Goal: Information Seeking & Learning: Understand process/instructions

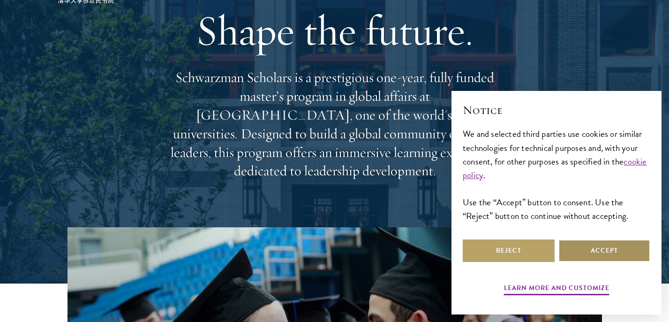
click at [573, 248] on button "Accept" at bounding box center [604, 251] width 92 height 23
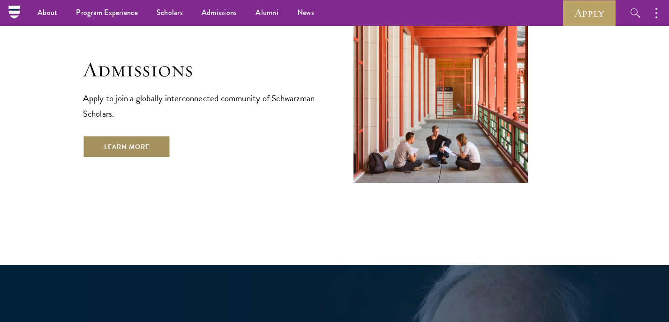
scroll to position [1571, 0]
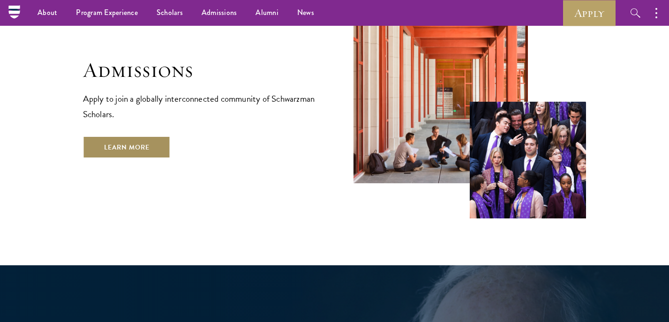
click at [141, 136] on link "Learn More" at bounding box center [127, 147] width 88 height 23
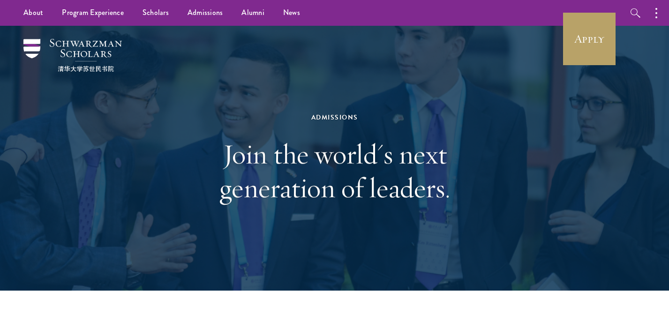
click at [334, 90] on div "Admissions Join the world's next generation of leaders." at bounding box center [334, 158] width 323 height 187
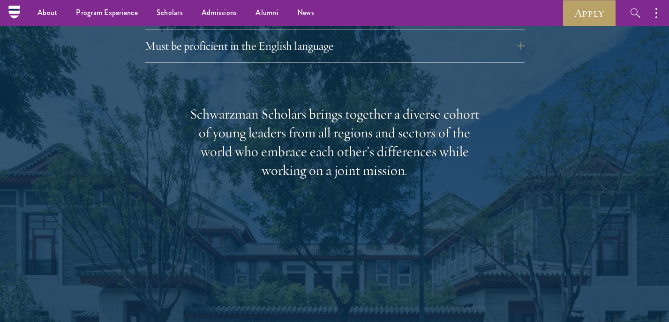
scroll to position [1193, 0]
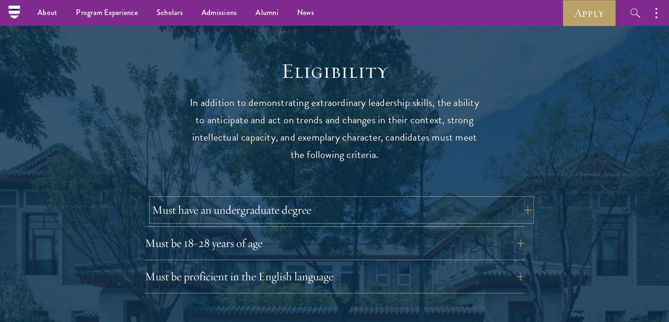
click at [336, 199] on button "Must have an undergraduate degree" at bounding box center [342, 210] width 380 height 23
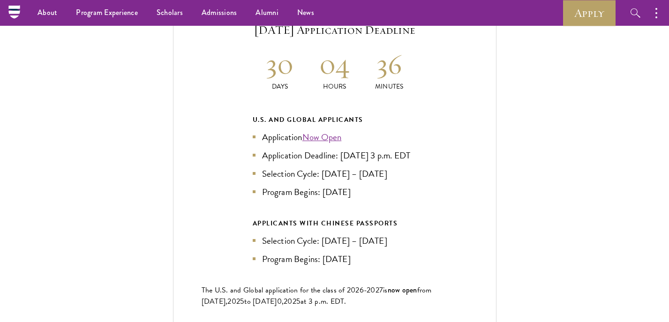
scroll to position [2181, 0]
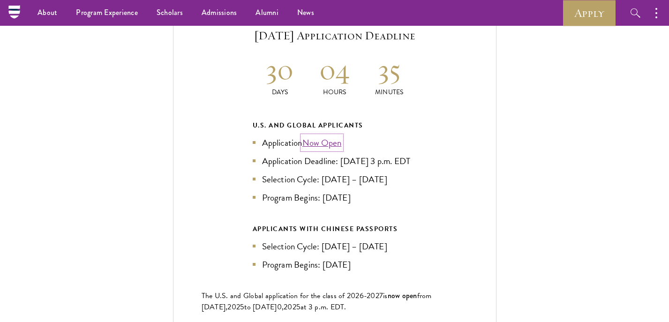
click at [331, 136] on link "Now Open" at bounding box center [321, 143] width 39 height 14
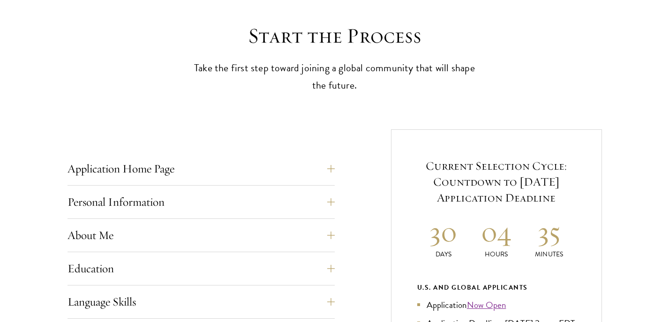
scroll to position [401, 0]
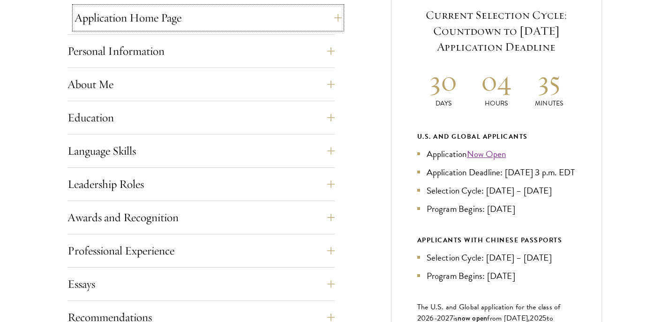
click at [317, 23] on button "Application Home Page" at bounding box center [208, 18] width 267 height 23
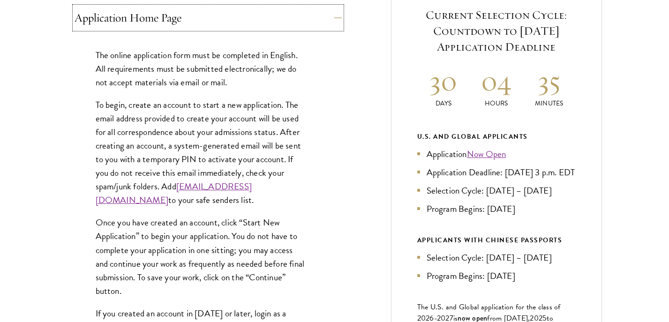
click at [318, 23] on button "Application Home Page" at bounding box center [208, 18] width 267 height 23
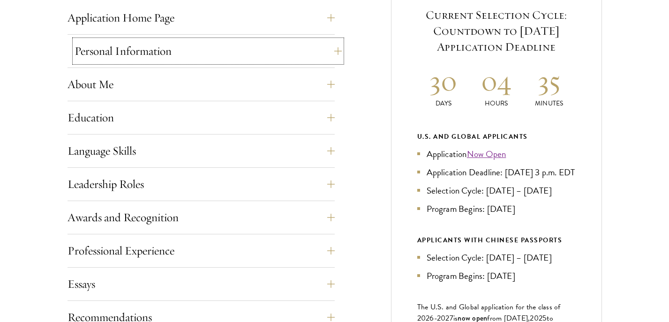
click at [294, 54] on button "Personal Information" at bounding box center [208, 51] width 267 height 23
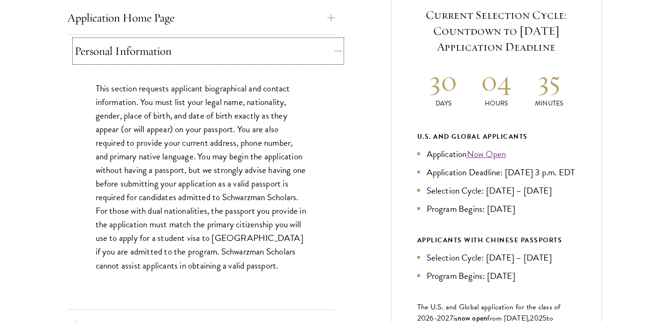
click at [294, 54] on button "Personal Information" at bounding box center [208, 51] width 267 height 23
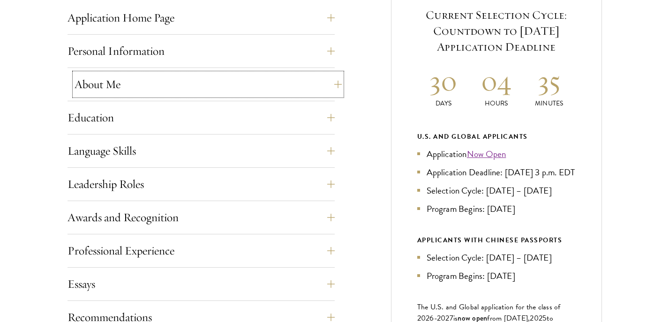
click at [284, 82] on button "About Me" at bounding box center [208, 84] width 267 height 23
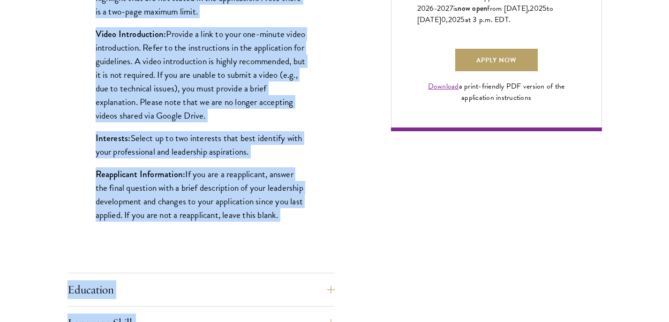
scroll to position [720, 0]
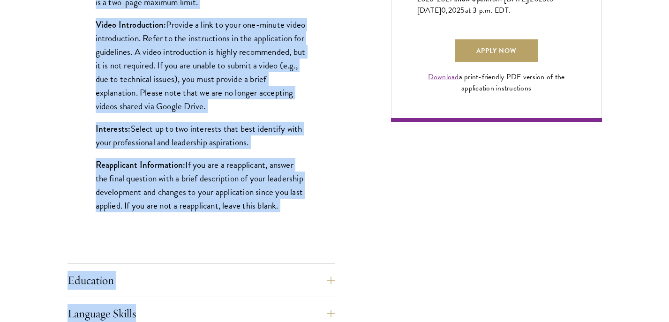
drag, startPoint x: 91, startPoint y: 35, endPoint x: 255, endPoint y: 148, distance: 199.2
click at [254, 147] on div "Biographical Profile: Provide a biographical profile of up to 100 words summari…" at bounding box center [201, 9] width 267 height 455
copy div "Biographical Profile: Provide a biographical profile of up to 100 words summari…"
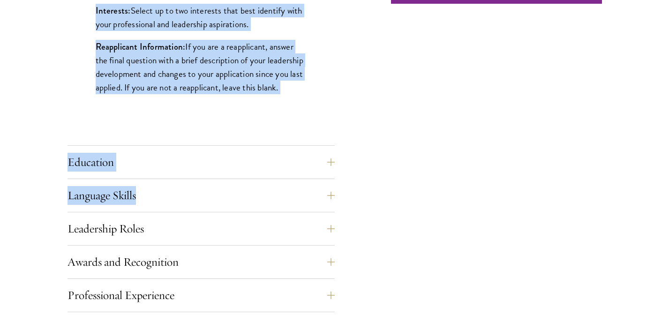
scroll to position [848, 0]
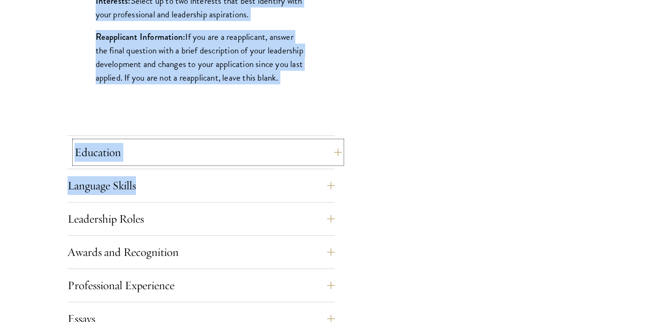
click at [255, 160] on button "Education" at bounding box center [208, 152] width 267 height 23
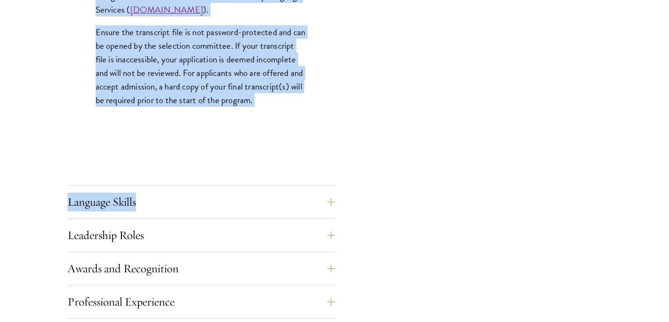
scroll to position [1519, 0]
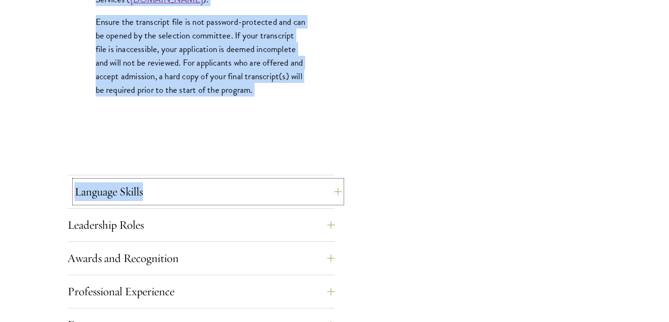
click at [256, 181] on button "Language Skills" at bounding box center [208, 191] width 267 height 23
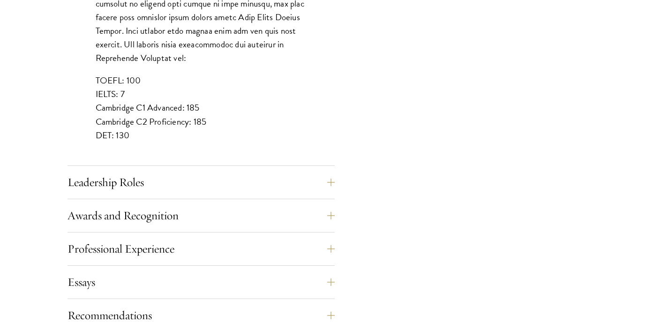
scroll to position [912, 0]
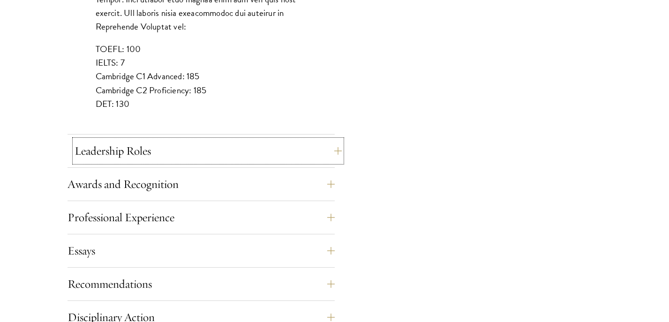
click at [250, 143] on button "Leadership Roles" at bounding box center [208, 151] width 267 height 23
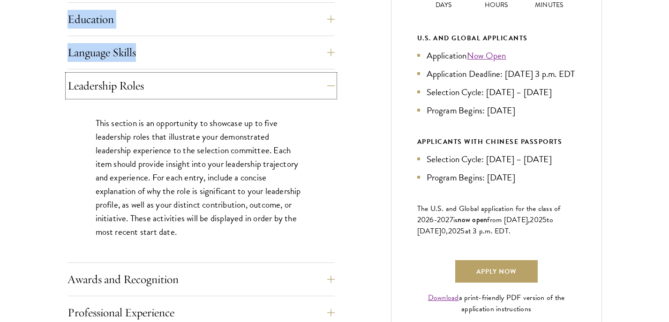
scroll to position [533, 0]
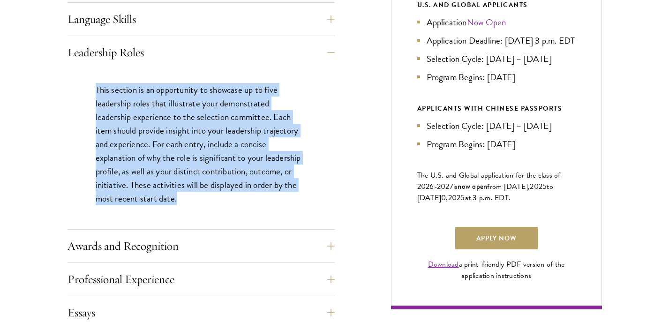
drag, startPoint x: 93, startPoint y: 90, endPoint x: 211, endPoint y: 201, distance: 162.5
click at [211, 201] on div "This section is an opportunity to showcase up to five leadership roles that ill…" at bounding box center [201, 149] width 267 height 160
copy p "This section is an opportunity to showcase up to five leadership roles that ill…"
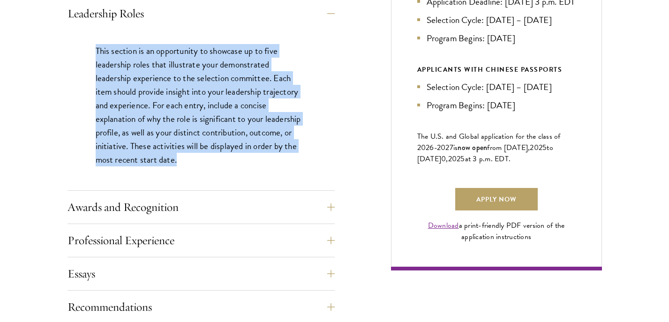
scroll to position [609, 0]
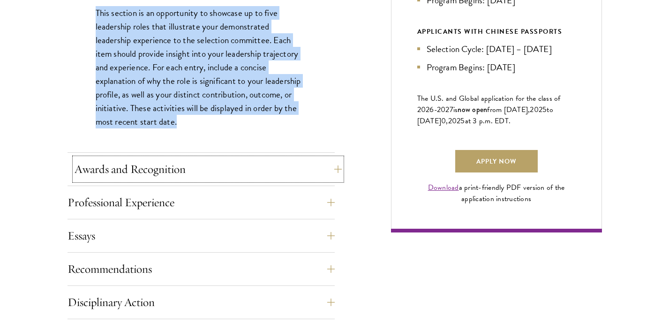
click at [303, 164] on button "Awards and Recognition" at bounding box center [208, 169] width 267 height 23
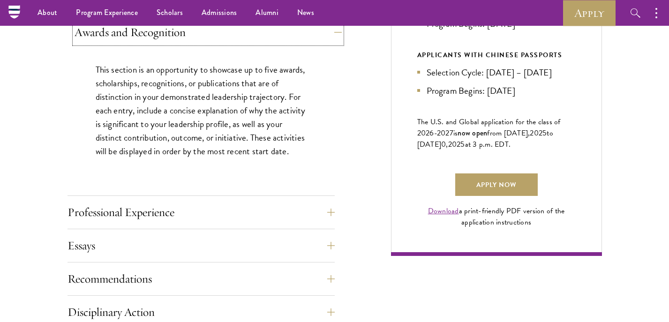
scroll to position [584, 0]
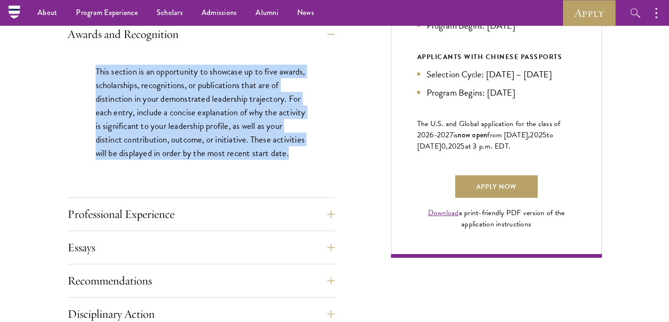
drag, startPoint x: 96, startPoint y: 71, endPoint x: 153, endPoint y: 172, distance: 115.5
click at [153, 160] on p "This section is an opportunity to showcase up to five awards, scholarships, rec…" at bounding box center [201, 112] width 211 height 95
copy p "This section is an opportunity to showcase up to five awards, scholarships, rec…"
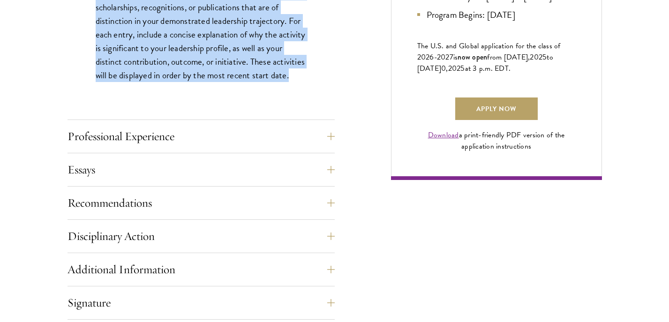
scroll to position [717, 0]
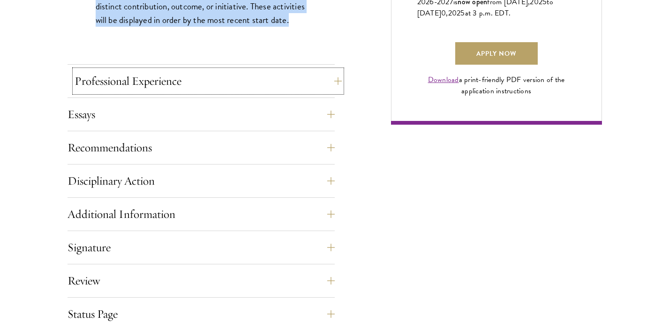
click at [295, 84] on button "Professional Experience" at bounding box center [208, 81] width 267 height 23
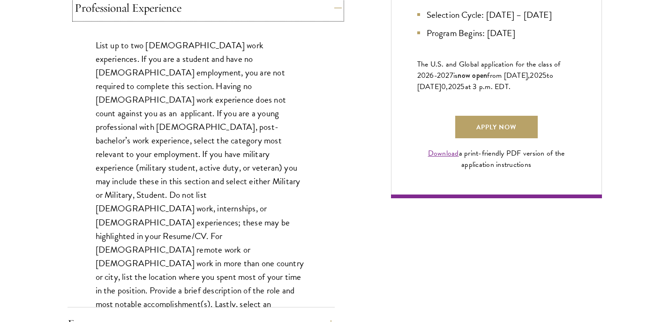
scroll to position [645, 0]
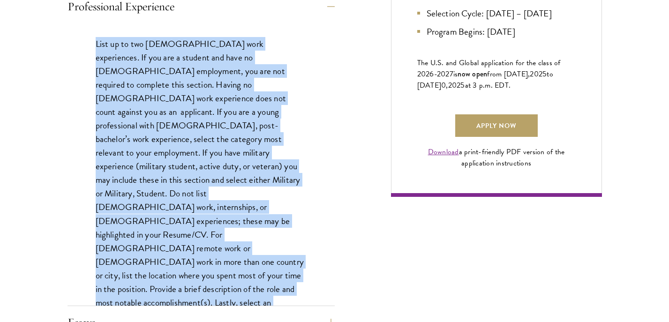
drag, startPoint x: 96, startPoint y: 46, endPoint x: 224, endPoint y: 272, distance: 259.3
click at [224, 272] on p "List up to two full-time work experiences. If you are a student and have no ful…" at bounding box center [201, 187] width 211 height 300
copy p "List up to two full-time work experiences. If you are a student and have no ful…"
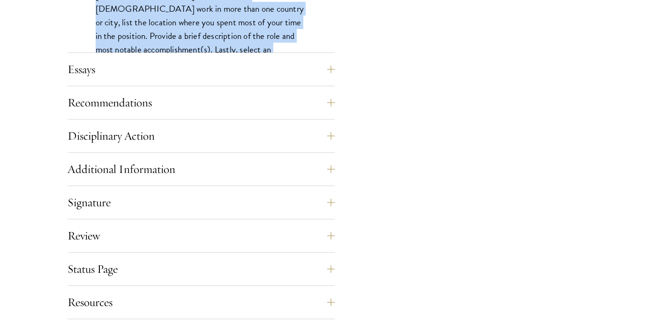
scroll to position [901, 0]
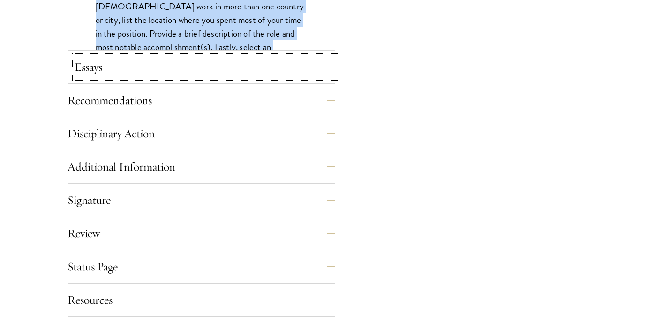
click at [270, 62] on button "Essays" at bounding box center [208, 67] width 267 height 23
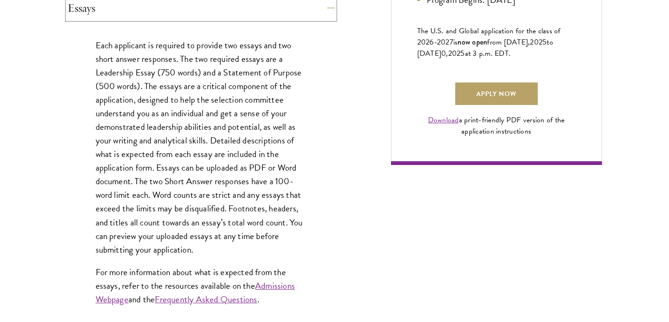
scroll to position [677, 0]
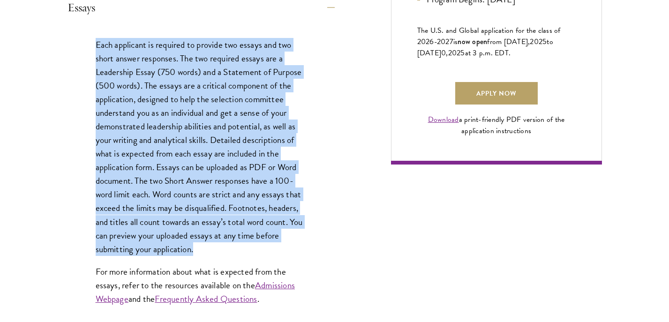
drag, startPoint x: 97, startPoint y: 42, endPoint x: 224, endPoint y: 245, distance: 239.5
click at [224, 245] on p "Each applicant is required to provide two essays and two short answer responses…" at bounding box center [201, 147] width 211 height 218
copy p "Each applicant is required to provide two essays and two short answer responses…"
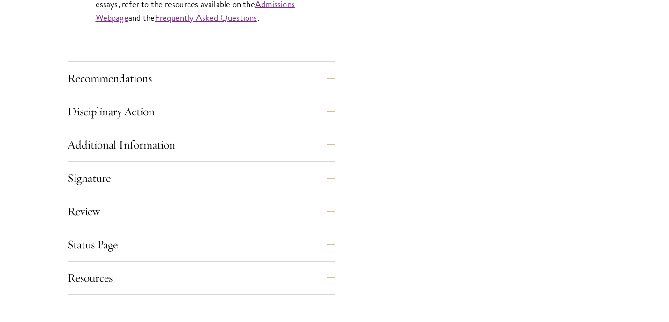
scroll to position [965, 0]
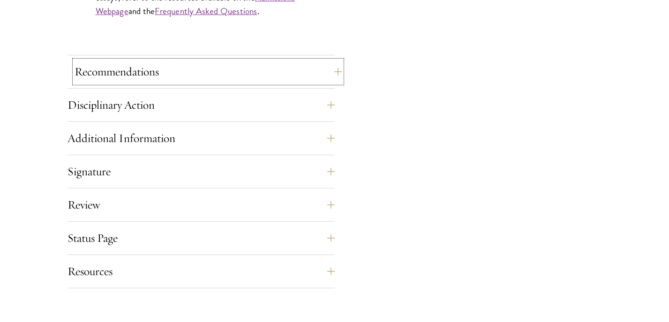
click at [292, 77] on button "Recommendations" at bounding box center [208, 71] width 267 height 23
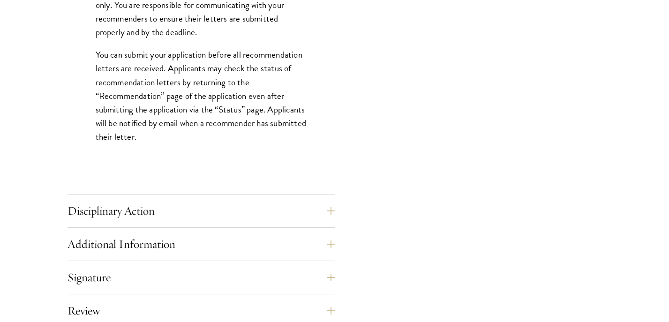
scroll to position [1512, 0]
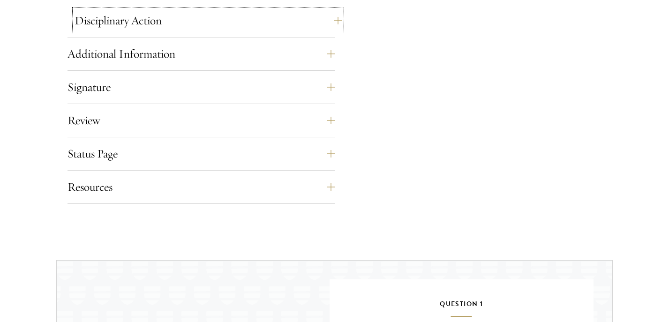
click at [286, 28] on button "Disciplinary Action" at bounding box center [208, 20] width 267 height 23
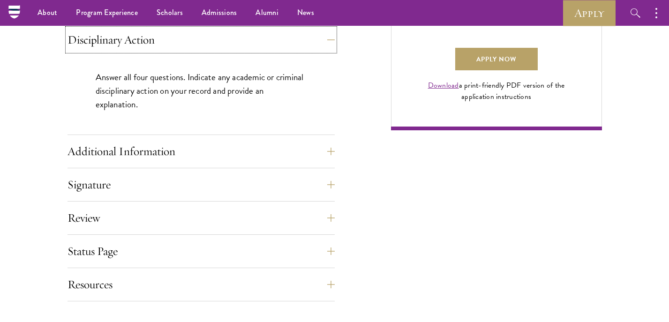
scroll to position [709, 0]
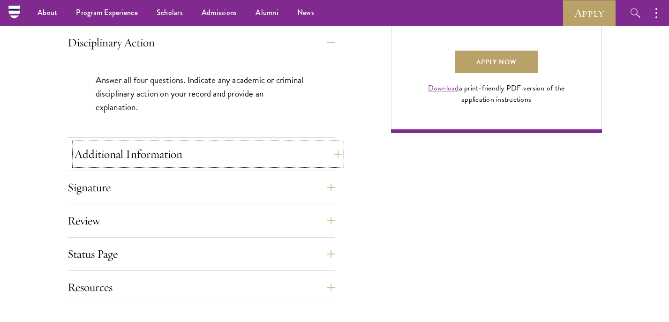
click at [324, 150] on button "Additional Information" at bounding box center [208, 154] width 267 height 23
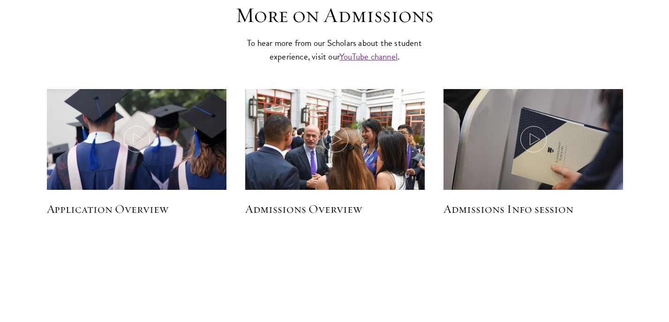
scroll to position [1697, 0]
